Goal: Task Accomplishment & Management: Manage account settings

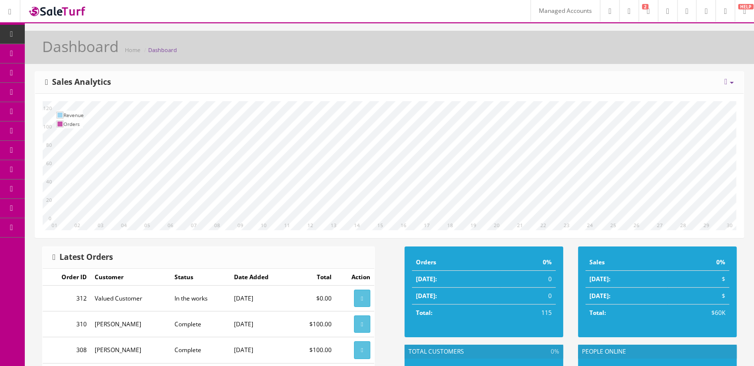
click at [96, 245] on link "AI Assistants" at bounding box center [77, 246] width 104 height 19
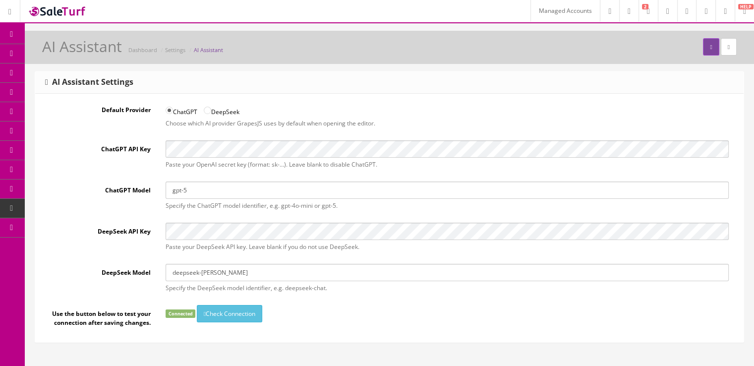
click at [65, 257] on link "Users" at bounding box center [77, 266] width 104 height 19
click at [82, 305] on link "User Permissions" at bounding box center [77, 304] width 104 height 19
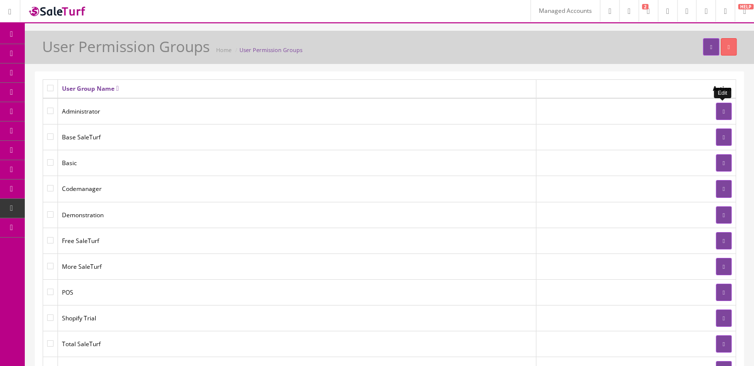
click at [727, 109] on link at bounding box center [724, 111] width 16 height 17
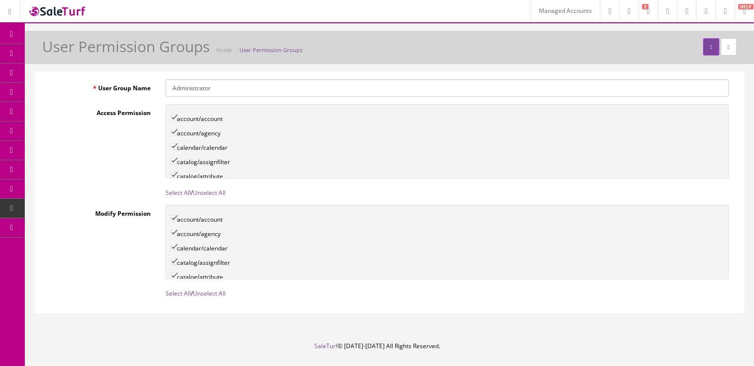
click at [104, 305] on link "User Permissions" at bounding box center [77, 304] width 104 height 19
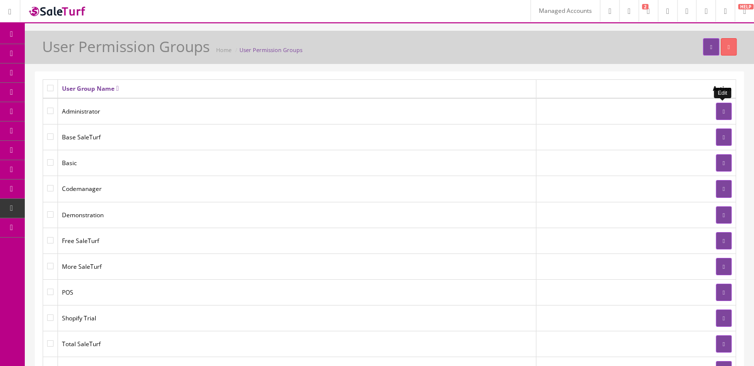
click at [725, 115] on link at bounding box center [724, 111] width 16 height 17
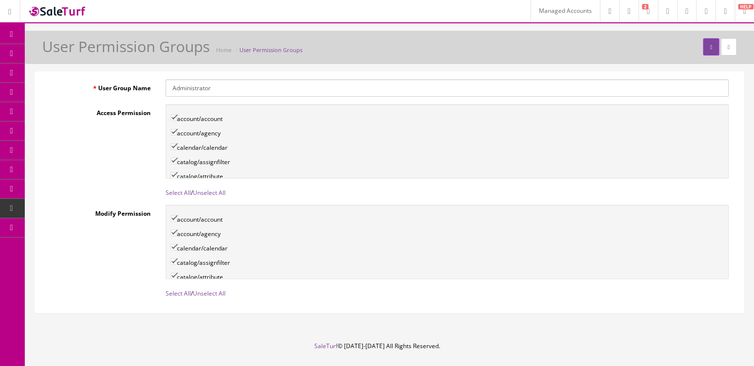
click at [541, 15] on link "Managed Accounts" at bounding box center [564, 11] width 69 height 22
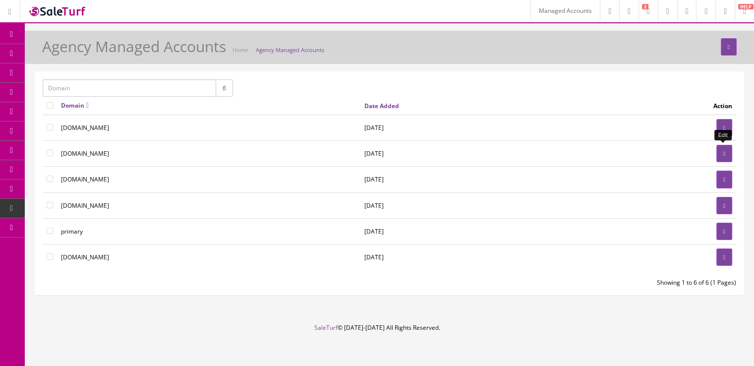
click at [720, 153] on link at bounding box center [724, 153] width 16 height 17
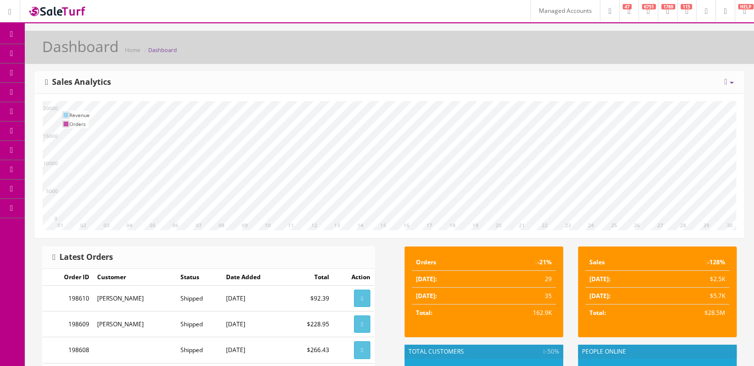
click at [89, 245] on link "Users" at bounding box center [77, 246] width 104 height 19
click at [100, 287] on link "User Permissions" at bounding box center [77, 285] width 104 height 19
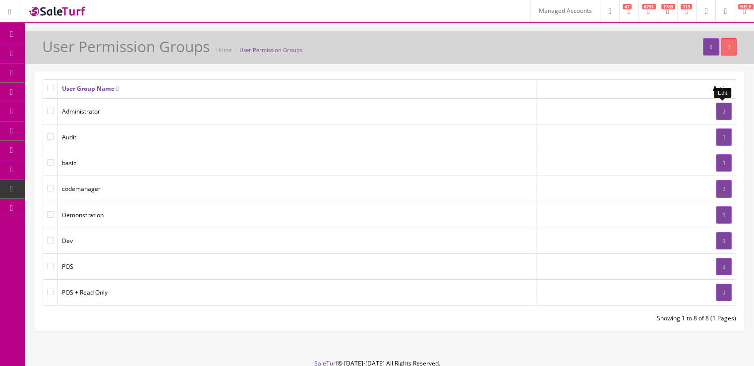
click at [722, 107] on link at bounding box center [724, 111] width 16 height 17
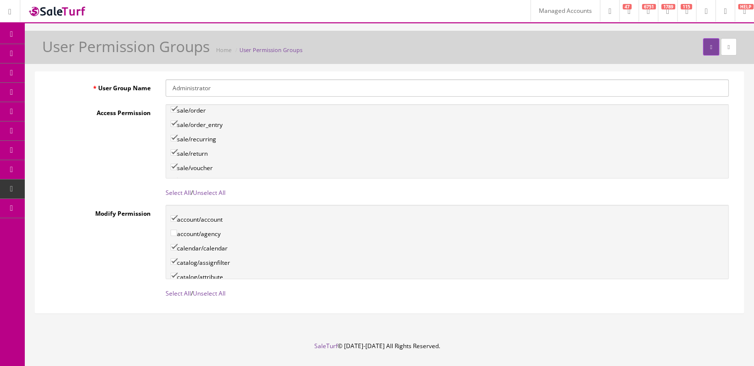
scroll to position [3020, 0]
click at [173, 199] on input"] "setting/ai_assistant" at bounding box center [174, 202] width 6 height 6
checkbox input"] "true"
click at [176, 290] on input"] "setting/ai_assistant" at bounding box center [174, 293] width 6 height 6
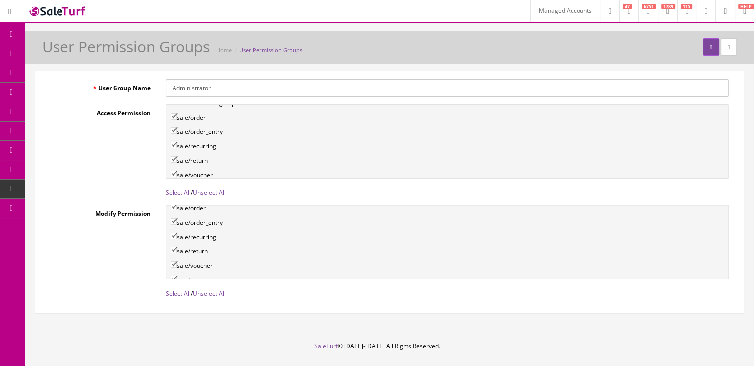
checkbox input"] "true"
click at [708, 43] on button "submit" at bounding box center [711, 46] width 16 height 17
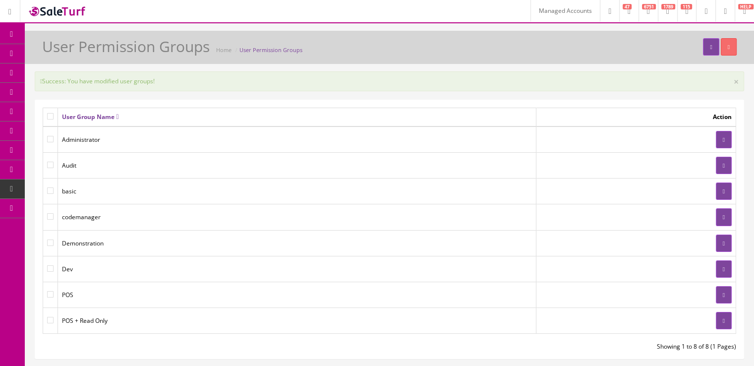
click at [103, 282] on link "User Permissions" at bounding box center [77, 285] width 104 height 19
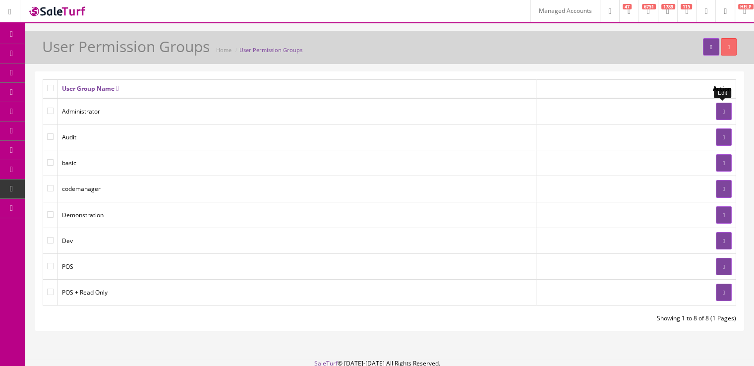
click at [722, 115] on link at bounding box center [724, 111] width 16 height 17
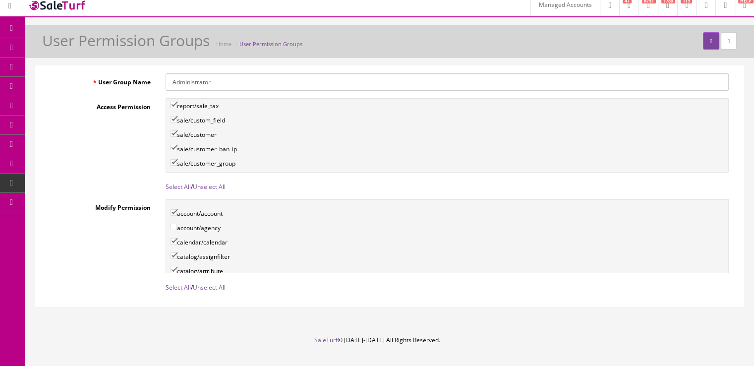
scroll to position [2988, 0]
click at [173, 226] on input"] "setting/ai_assistant" at bounding box center [174, 229] width 6 height 6
checkbox input"] "true"
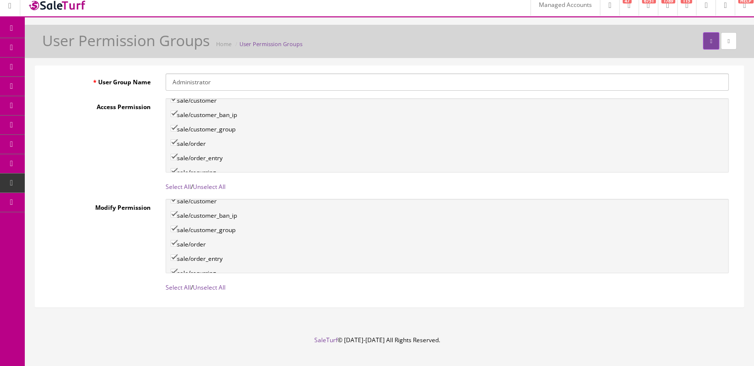
click at [175, 326] on input"] "setting/ai_assistant" at bounding box center [174, 329] width 6 height 6
checkbox input"] "true"
click at [710, 38] on icon "submit" at bounding box center [711, 41] width 2 height 6
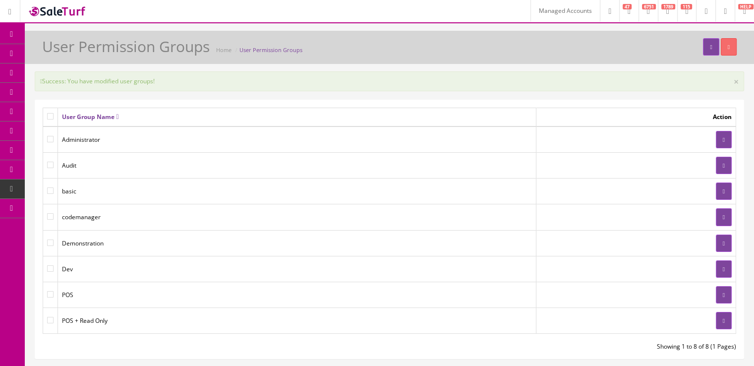
click at [549, 11] on link "Managed Accounts" at bounding box center [564, 11] width 69 height 22
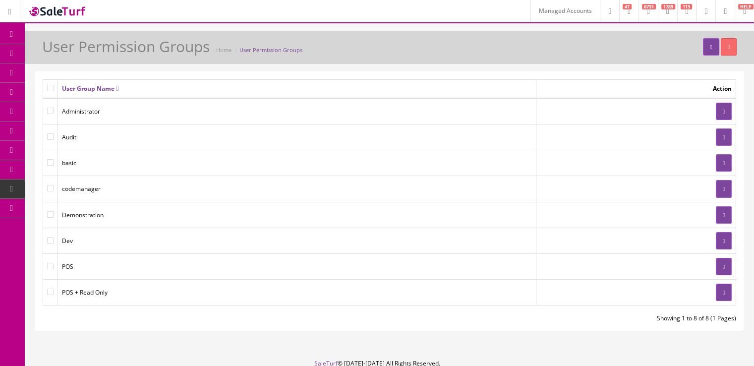
click at [718, 9] on link at bounding box center [724, 11] width 19 height 22
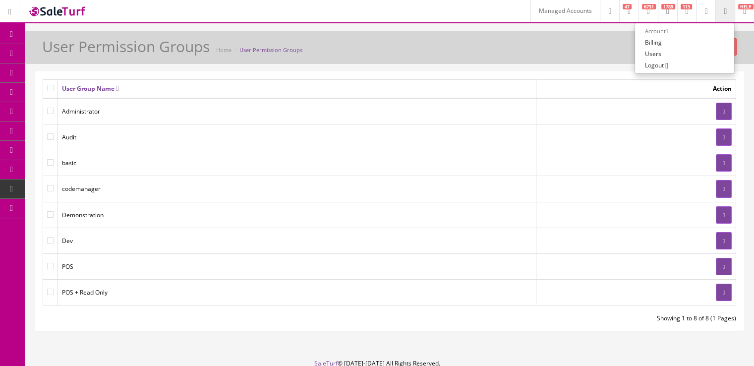
click at [704, 8] on link at bounding box center [705, 11] width 19 height 22
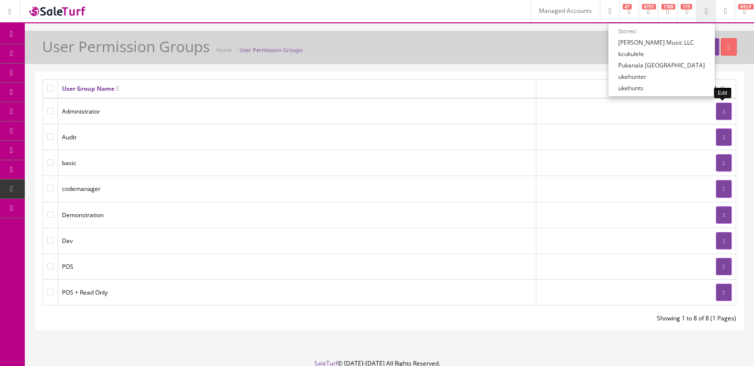
click at [724, 115] on link at bounding box center [724, 111] width 16 height 17
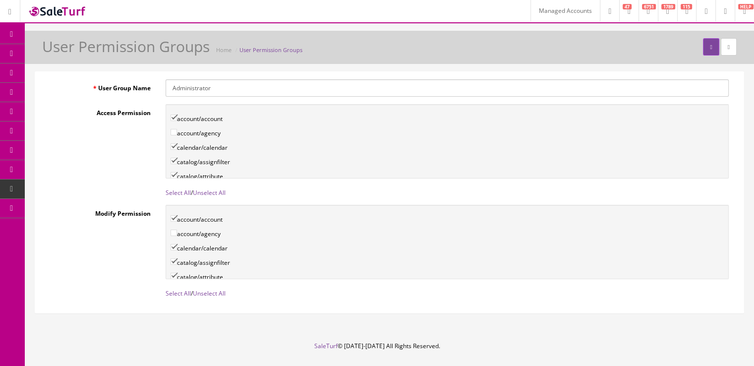
click at [530, 3] on link "Managed Accounts" at bounding box center [564, 11] width 69 height 22
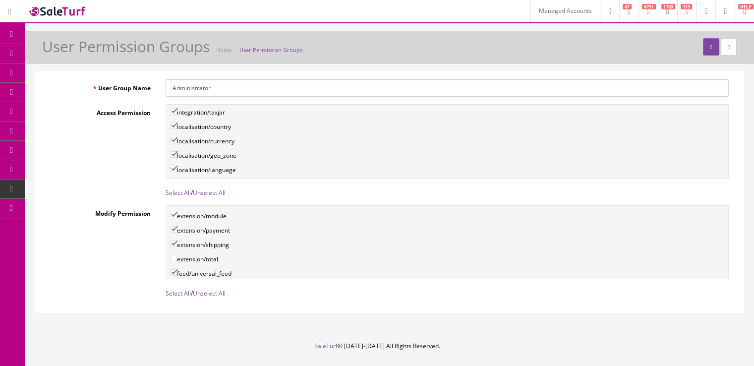
click at [753, 144] on div "User Group Name Administrator Access Permission account/account account/agency …" at bounding box center [389, 196] width 729 height 250
